Goal: Transaction & Acquisition: Purchase product/service

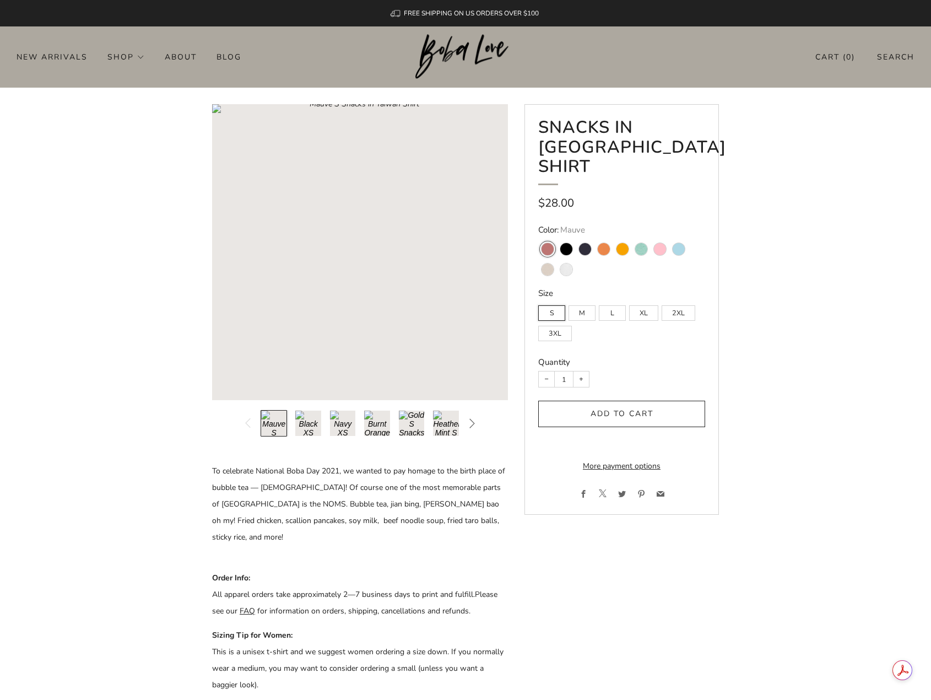
click at [306, 424] on button "Load image into Gallery viewer, 2\a" at bounding box center [308, 423] width 26 height 26
click at [339, 425] on button "Load image into Gallery viewer, 3\a" at bounding box center [343, 423] width 26 height 26
click at [614, 305] on label "L" at bounding box center [612, 312] width 27 height 15
click at [599, 300] on input "L" at bounding box center [598, 300] width 1 height 1
radio input "true"
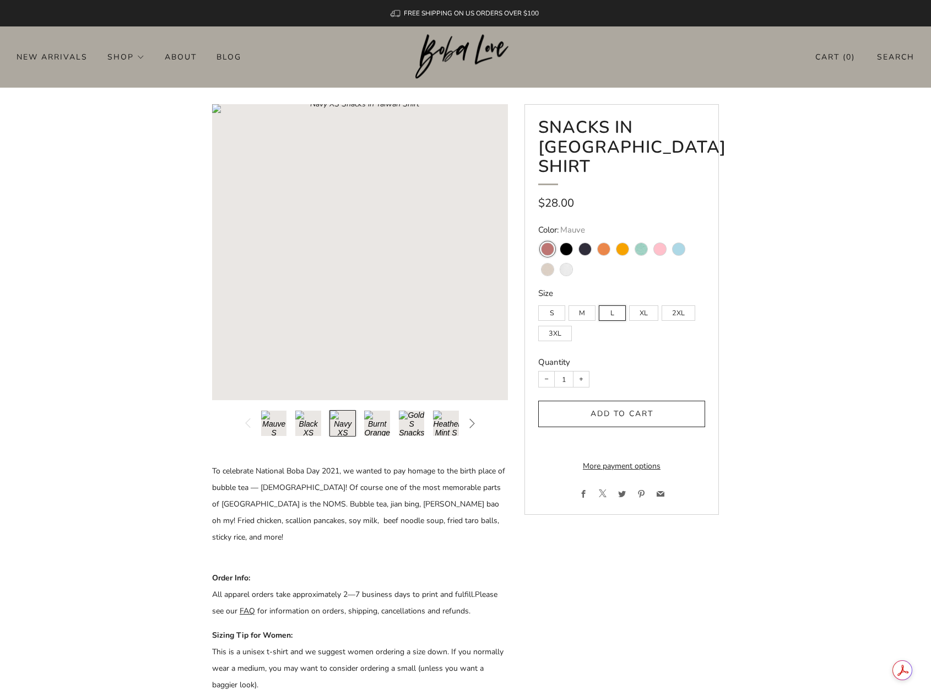
radio input "true"
click at [363, 223] on rect "Loading image: Mauve S Snacks in Taiwan Shirt" at bounding box center [360, 252] width 296 height 296
